Goal: Book appointment/travel/reservation

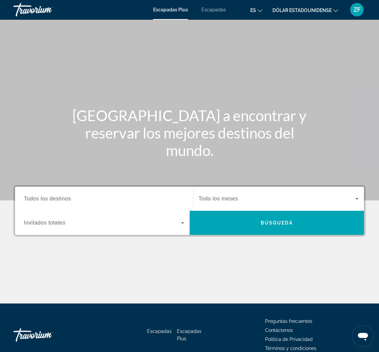
scroll to position [34, 0]
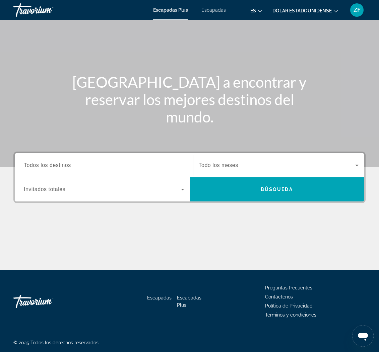
click at [54, 164] on font "Todos los destinos" at bounding box center [47, 165] width 47 height 6
click at [54, 164] on input "Destino Todos los destinos" at bounding box center [104, 166] width 160 height 8
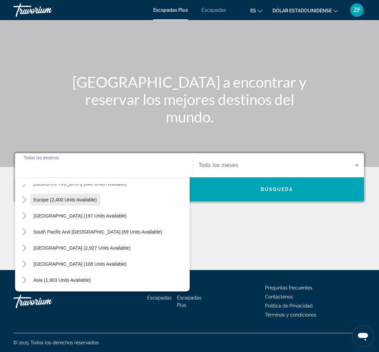
scroll to position [74, 0]
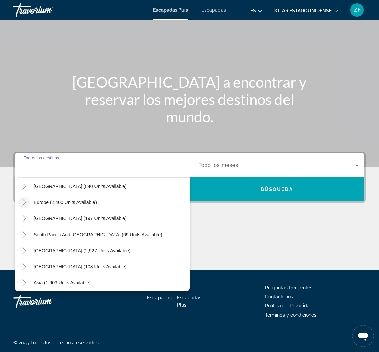
click at [26, 202] on icon "Toggle Europe (2,400 units available)" at bounding box center [24, 202] width 7 height 7
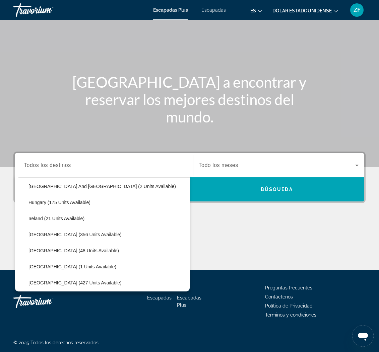
scroll to position [189, 0]
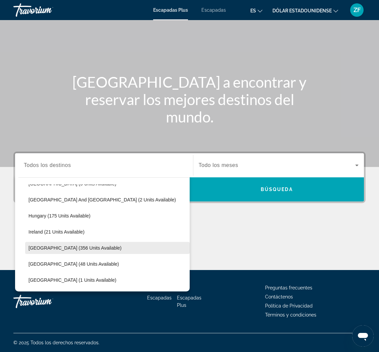
click at [64, 248] on span "[GEOGRAPHIC_DATA] (356 units available)" at bounding box center [74, 247] width 93 height 5
type input "**********"
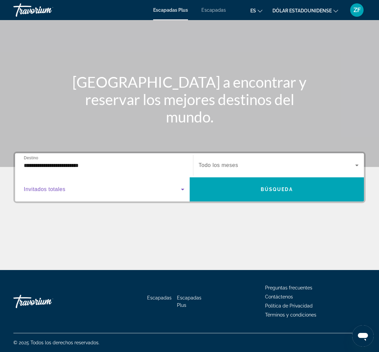
click at [184, 189] on icon "Widget de búsqueda" at bounding box center [182, 189] width 8 height 8
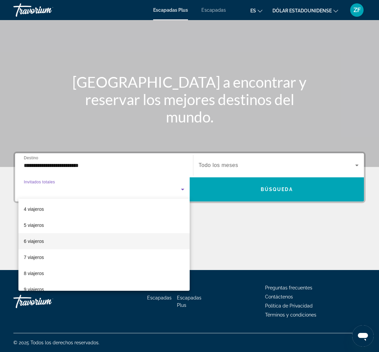
scroll to position [49, 0]
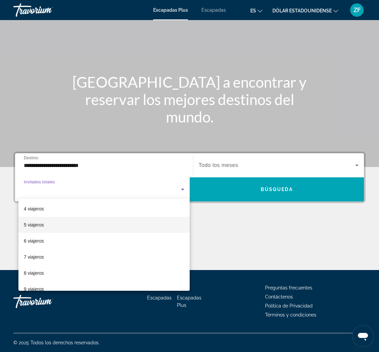
click at [45, 228] on mat-option "5 viajeros" at bounding box center [103, 225] width 171 height 16
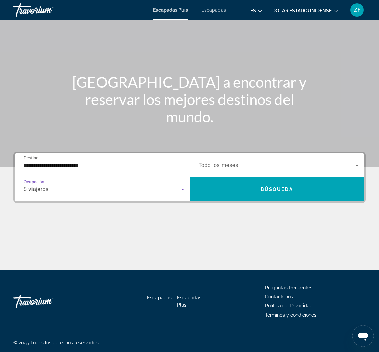
click at [348, 163] on span "Widget de búsqueda" at bounding box center [277, 165] width 157 height 8
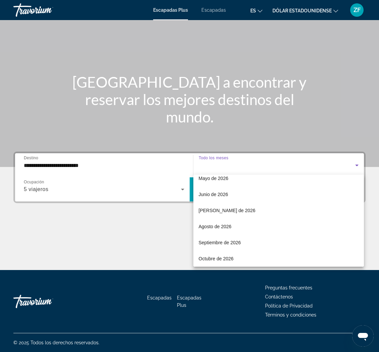
scroll to position [138, 0]
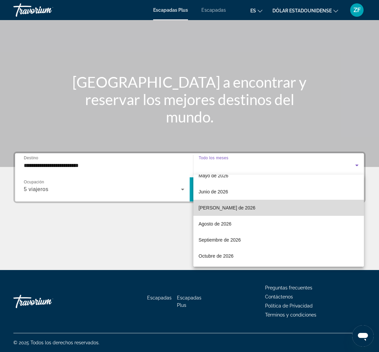
click at [220, 210] on font "[PERSON_NAME] de 2026" at bounding box center [227, 207] width 57 height 5
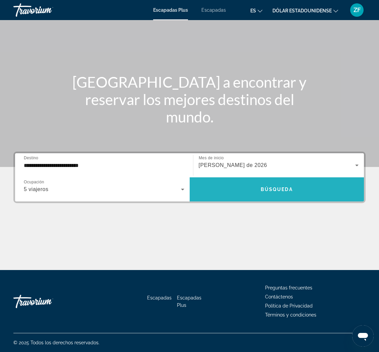
click at [266, 187] on font "Búsqueda" at bounding box center [276, 189] width 32 height 5
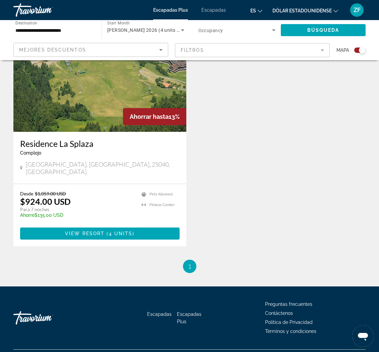
scroll to position [276, 0]
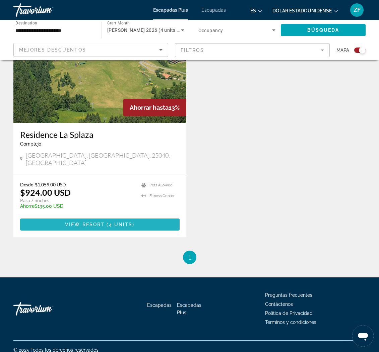
click at [118, 222] on span "4 units" at bounding box center [121, 224] width 24 height 5
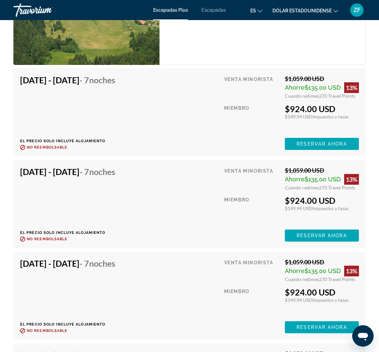
scroll to position [1357, 0]
